Goal: Communication & Community: Answer question/provide support

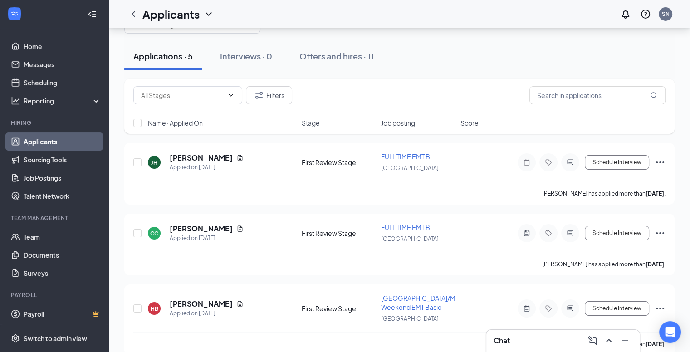
scroll to position [32, 0]
click at [44, 71] on link "Messages" at bounding box center [63, 64] width 78 height 18
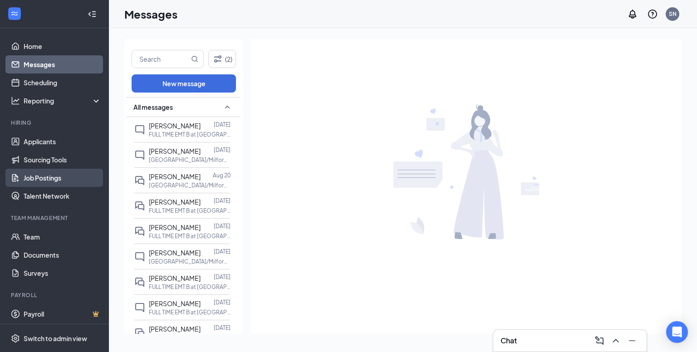
click at [55, 176] on link "Job Postings" at bounding box center [63, 178] width 78 height 18
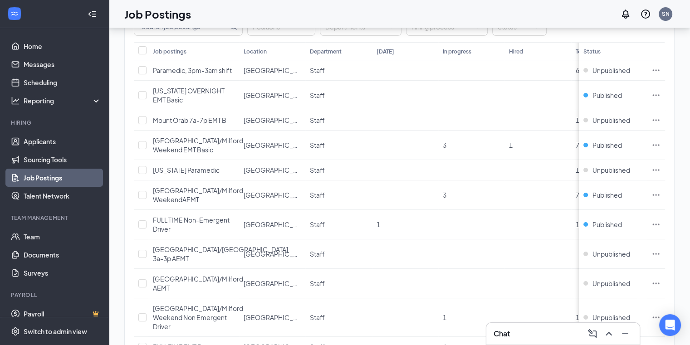
scroll to position [68, 0]
click at [186, 216] on span "FULL TIME Non-Emergent Driver" at bounding box center [191, 223] width 77 height 17
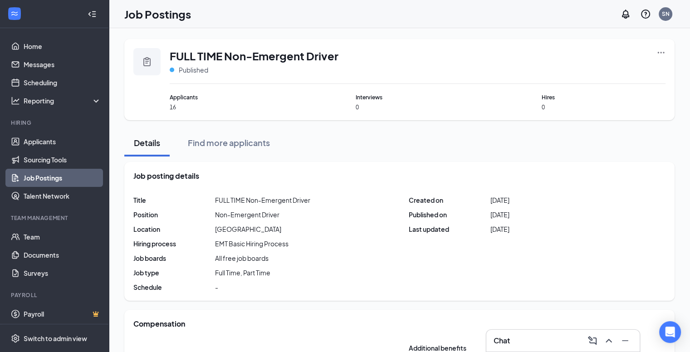
click at [177, 98] on span "Applicants" at bounding box center [232, 97] width 124 height 9
click at [51, 141] on link "Applicants" at bounding box center [63, 141] width 78 height 18
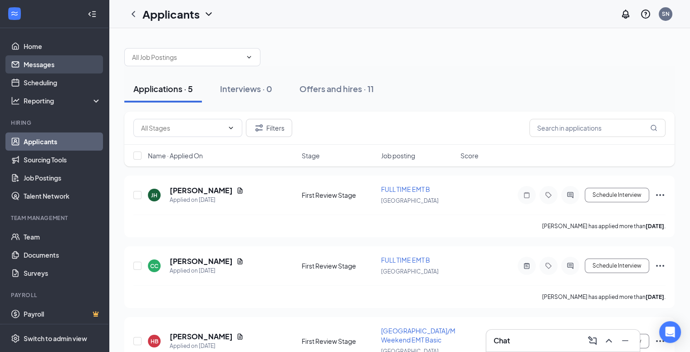
click at [52, 65] on link "Messages" at bounding box center [63, 64] width 78 height 18
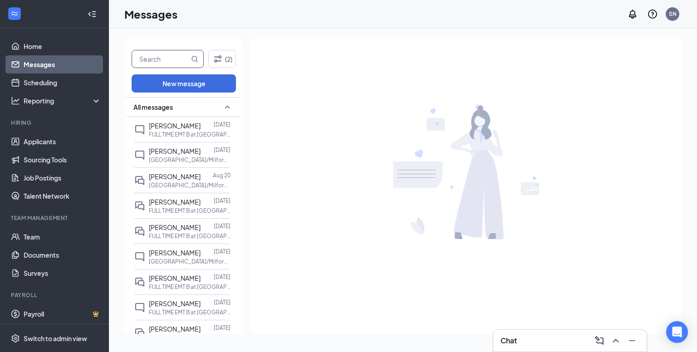
click at [151, 61] on input "text" at bounding box center [160, 58] width 57 height 17
type input "Dailley"
click at [194, 59] on icon "MagnifyingGlass" at bounding box center [194, 58] width 7 height 7
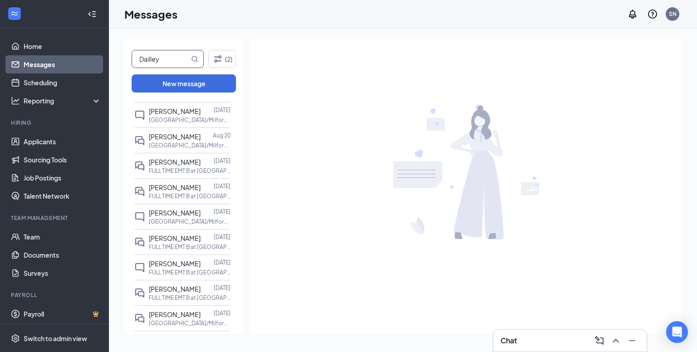
scroll to position [36, 0]
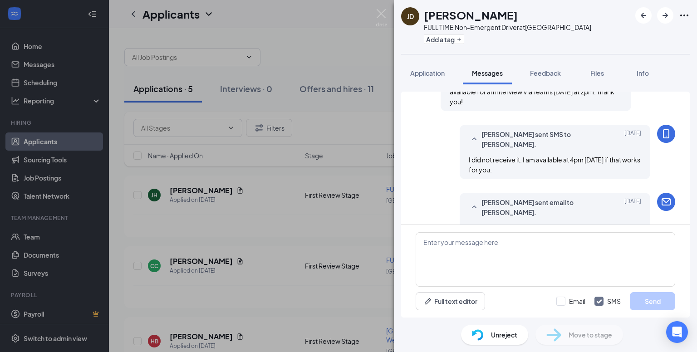
scroll to position [516, 0]
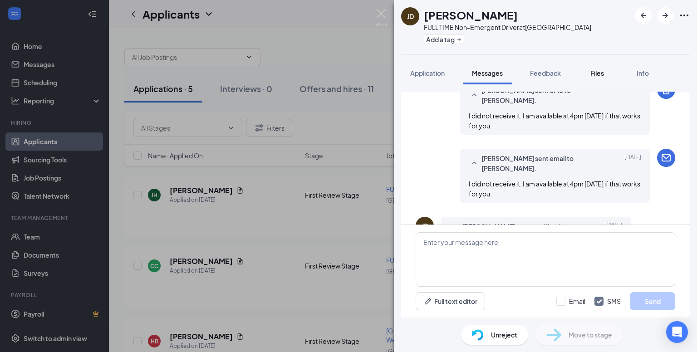
click at [596, 70] on span "Files" at bounding box center [597, 73] width 14 height 8
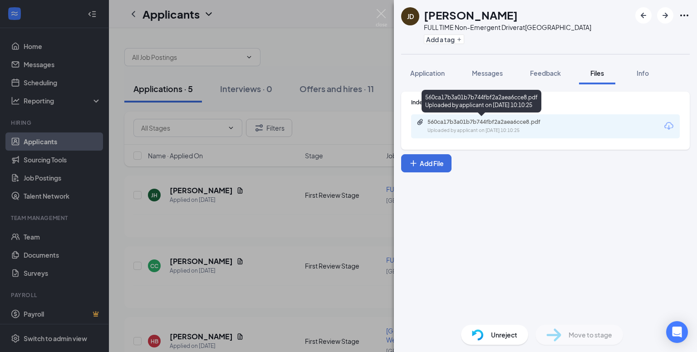
click at [505, 127] on div "Uploaded by applicant on Aug 21, 2025 at 10:10:25" at bounding box center [495, 130] width 136 height 7
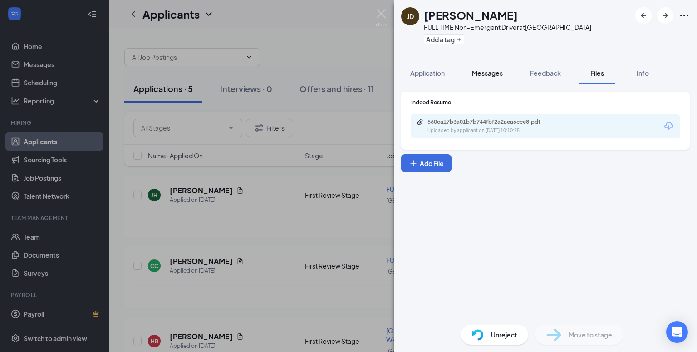
click at [498, 74] on span "Messages" at bounding box center [487, 73] width 31 height 8
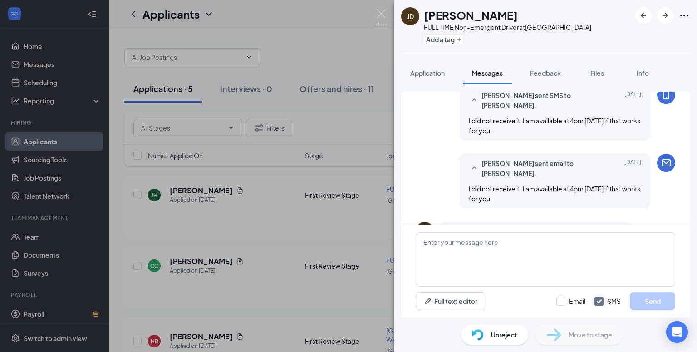
scroll to position [516, 0]
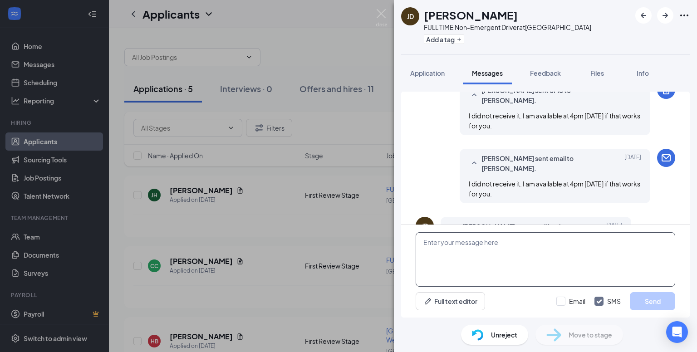
click at [454, 244] on textarea at bounding box center [544, 259] width 259 height 54
type textarea "Teams meeting interview request sent"
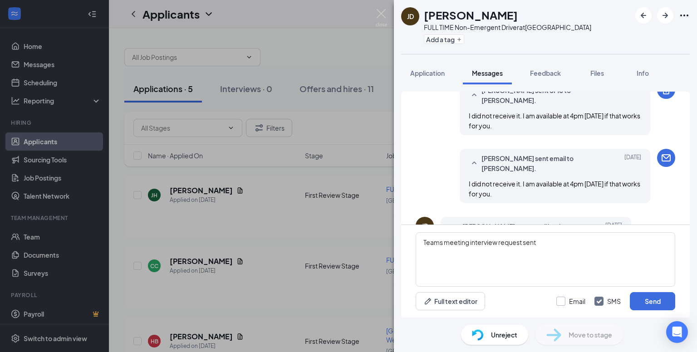
click at [566, 300] on input "Email" at bounding box center [570, 301] width 29 height 9
checkbox input "true"
click at [662, 300] on button "Send" at bounding box center [651, 301] width 45 height 18
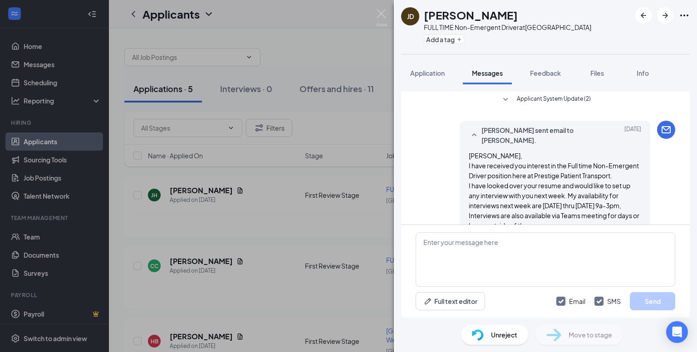
scroll to position [0, 0]
